Goal: Check status: Check status

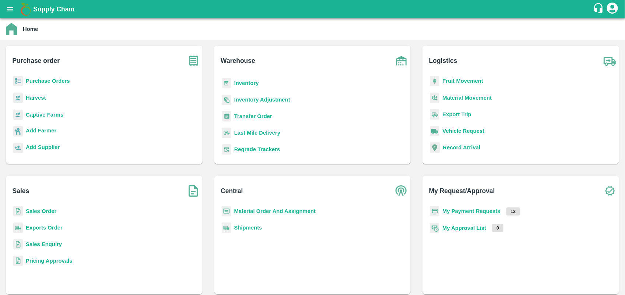
scroll to position [75, 0]
click at [244, 150] on b "Tokens" at bounding box center [243, 149] width 19 height 6
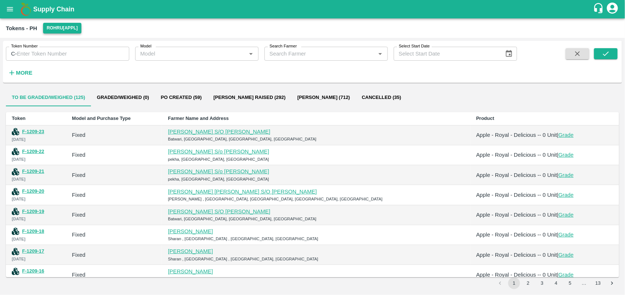
click at [74, 27] on button "Rohru[APPL]" at bounding box center [62, 28] width 38 height 11
click at [68, 43] on li "Oddi CC [APPL]" at bounding box center [61, 43] width 51 height 13
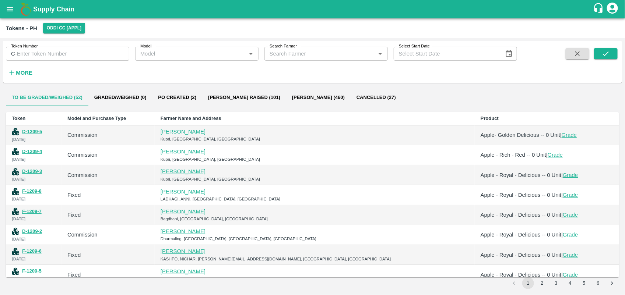
click at [274, 56] on input "Search Farmer" at bounding box center [320, 54] width 107 height 10
click at [333, 70] on div "VIDU RAM-9817470721" at bounding box center [325, 70] width 123 height 13
type input "VIDU RAM-9817470721"
click at [614, 52] on button "submit" at bounding box center [606, 53] width 24 height 11
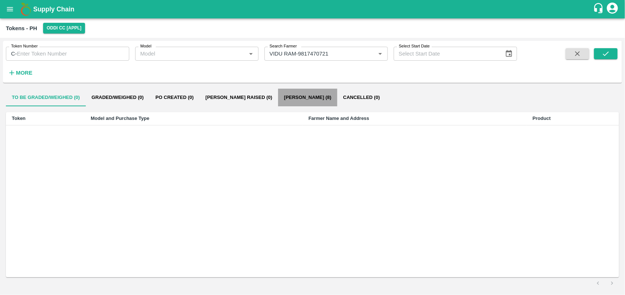
click at [288, 98] on button "Bill Pr Paid (8)" at bounding box center [307, 98] width 59 height 18
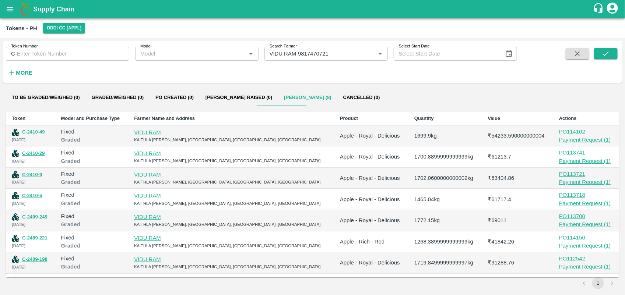
click at [570, 246] on div "Payment Request ( 1 )" at bounding box center [586, 246] width 54 height 8
click at [373, 52] on icon "Clear" at bounding box center [371, 54] width 4 height 4
click at [320, 56] on input "Search Farmer" at bounding box center [320, 54] width 107 height 10
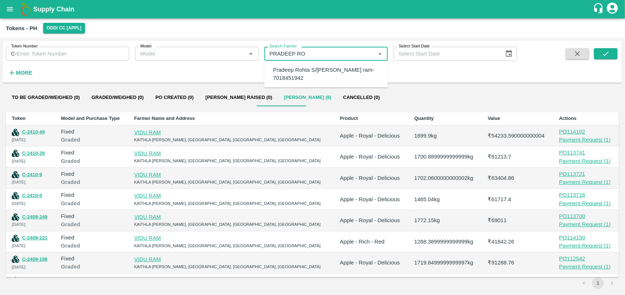
click at [333, 70] on div "Pradeep Rohta S/o Bidhu ram-7018451942" at bounding box center [327, 74] width 109 height 17
type input "Pradeep Rohta S/o Bidhu ram-7018451942"
click at [600, 53] on button "submit" at bounding box center [606, 53] width 24 height 11
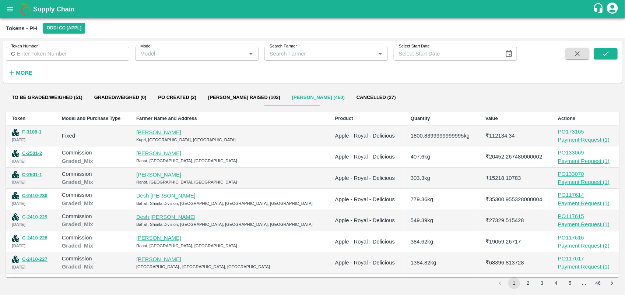
click at [334, 60] on div "Search Farmer   *" at bounding box center [325, 54] width 123 height 14
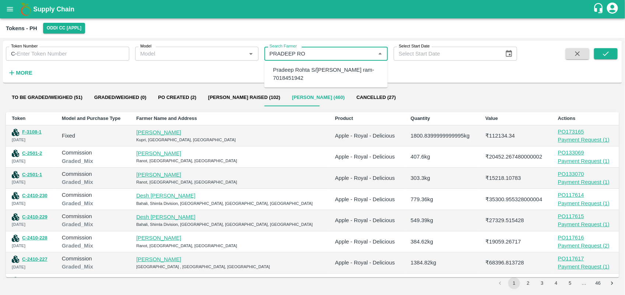
click at [317, 70] on div "Pradeep Rohta S/o Bidhu ram-7018451942" at bounding box center [327, 74] width 109 height 17
type input "Pradeep Rohta S/o Bidhu ram-7018451942"
click at [328, 68] on div "Pradeep Rohta S/o Bidhu ram-7018451942" at bounding box center [327, 74] width 109 height 17
type input "Pradeep Rohta S/o Bidhu ram-7018451942"
click at [602, 54] on icon "submit" at bounding box center [606, 54] width 8 height 8
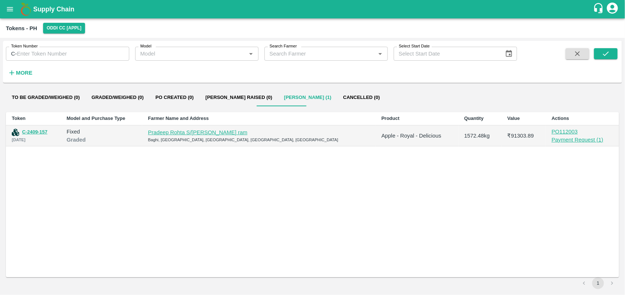
click at [570, 137] on div "Payment Request ( 1 )" at bounding box center [582, 140] width 61 height 8
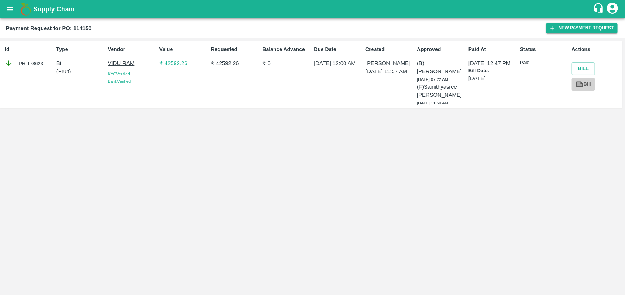
click at [580, 85] on icon at bounding box center [580, 84] width 6 height 4
click at [579, 84] on icon at bounding box center [580, 84] width 6 height 4
